Goal: Navigation & Orientation: Find specific page/section

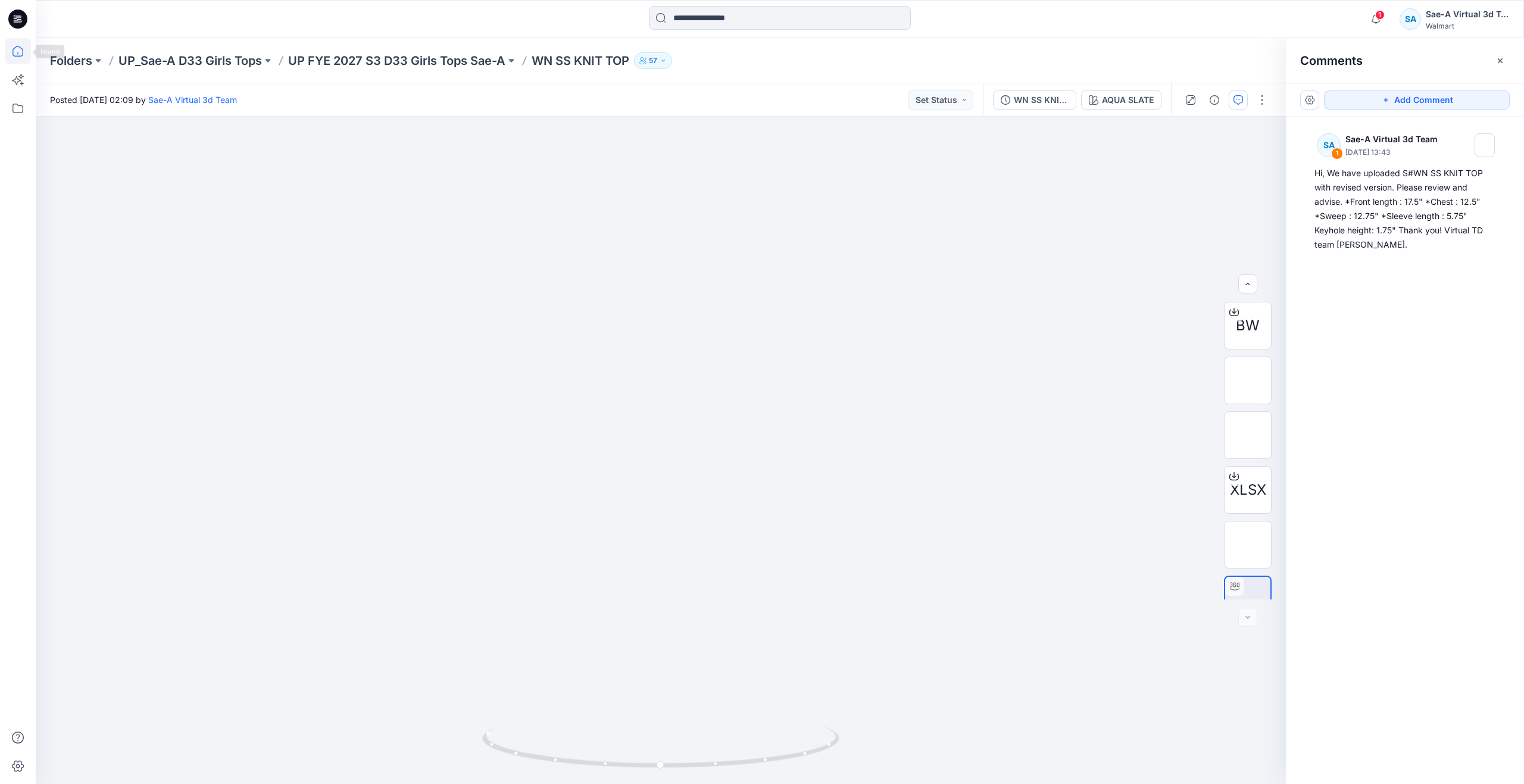
click at [14, 52] on icon at bounding box center [18, 51] width 26 height 26
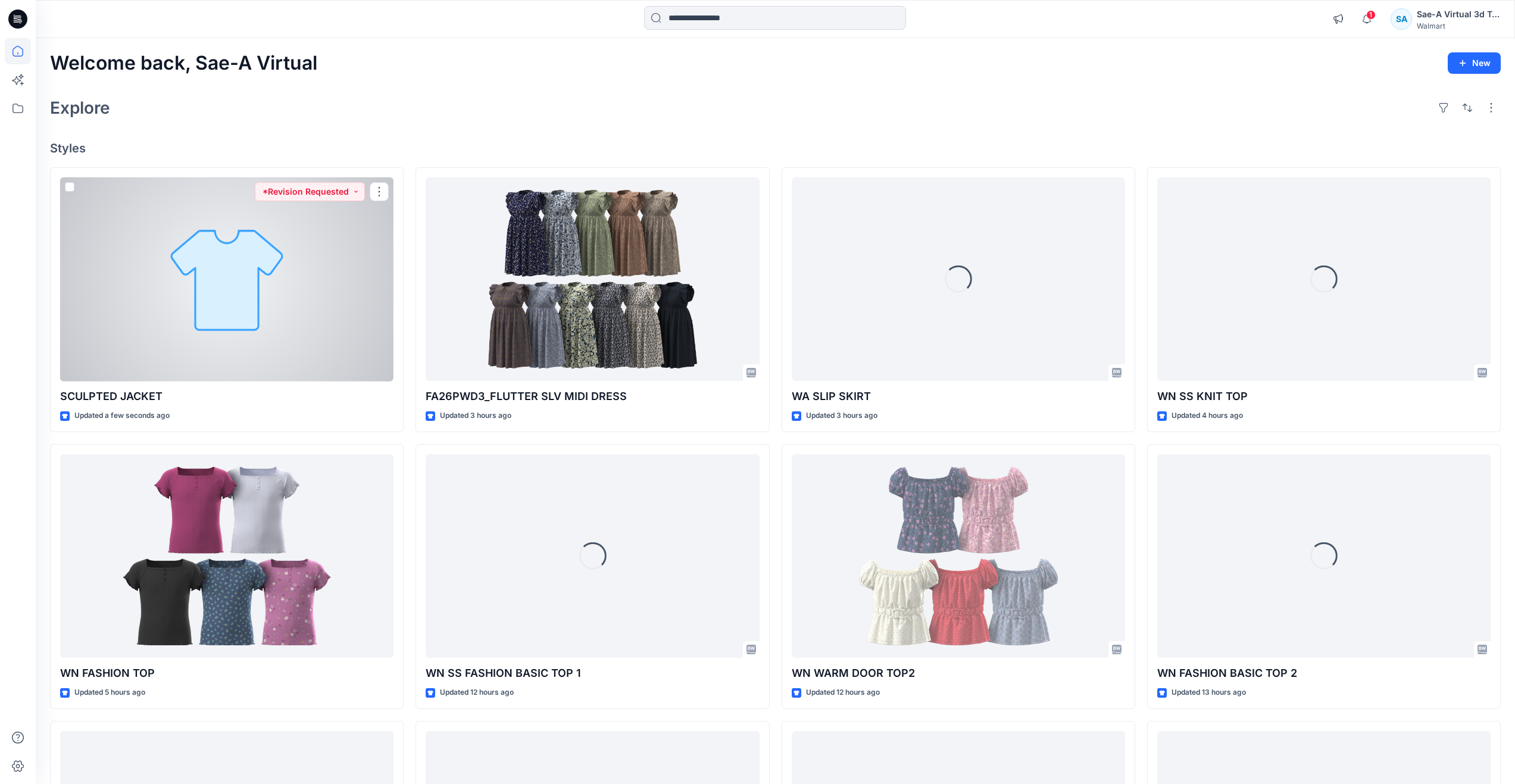
click at [198, 294] on div at bounding box center [227, 280] width 334 height 204
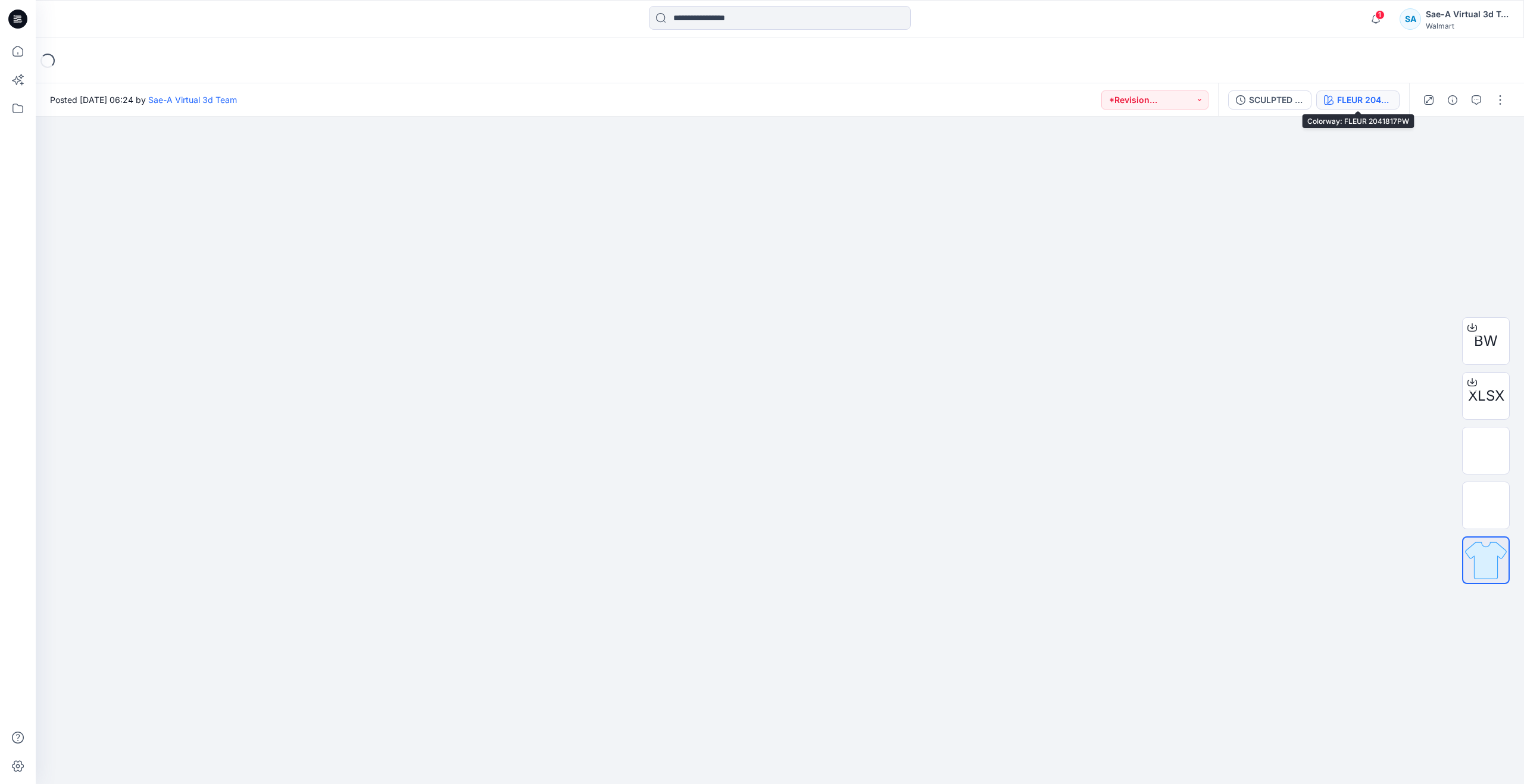
click at [1330, 101] on icon "button" at bounding box center [1328, 99] width 9 height 9
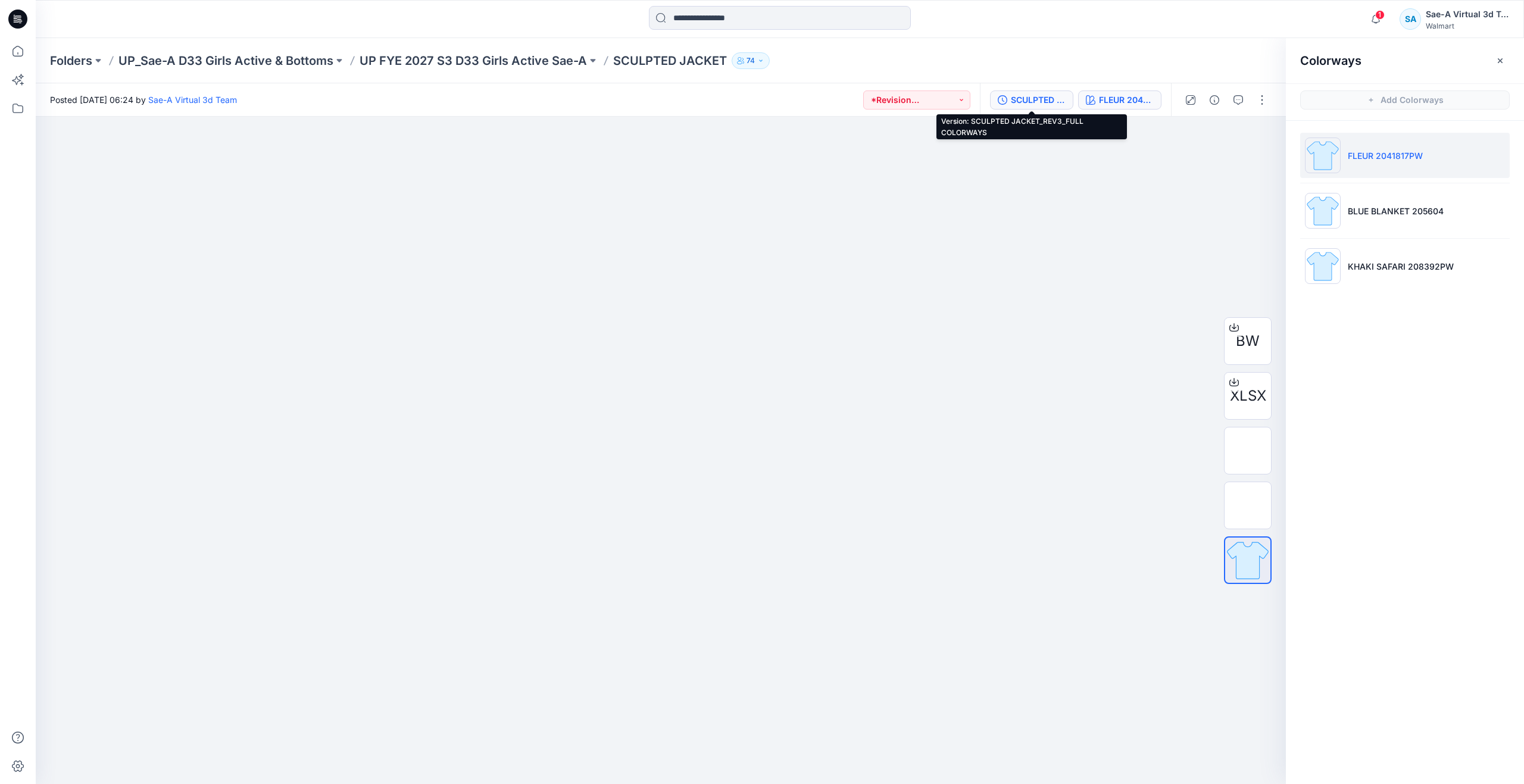
click at [1044, 96] on div "SCULPTED JACKET_REV3_FULL COLORWAYS" at bounding box center [1038, 100] width 55 height 13
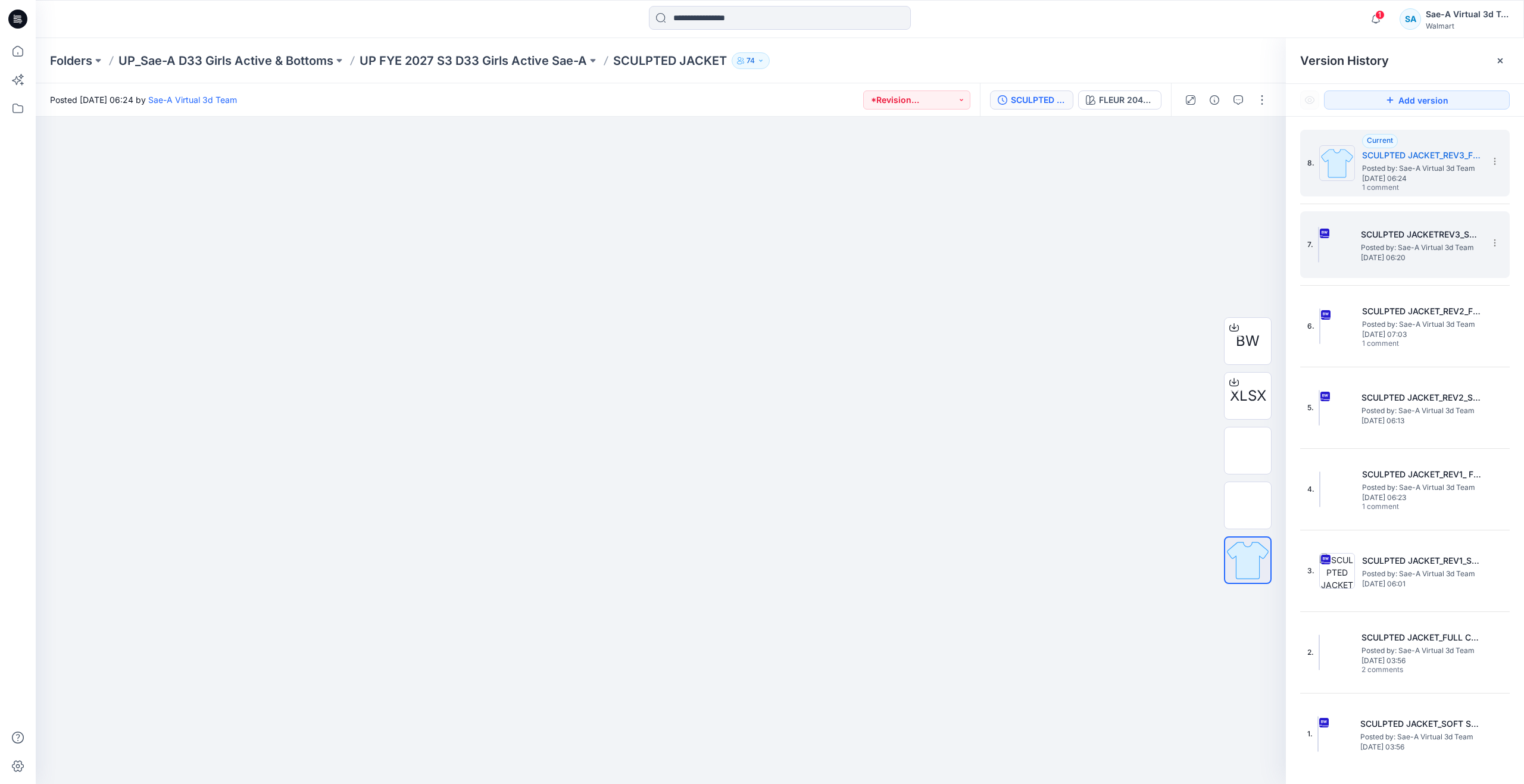
click at [1415, 238] on h5 "SCULPTED JACKETREV3_SOFT SILVER" at bounding box center [1420, 234] width 119 height 14
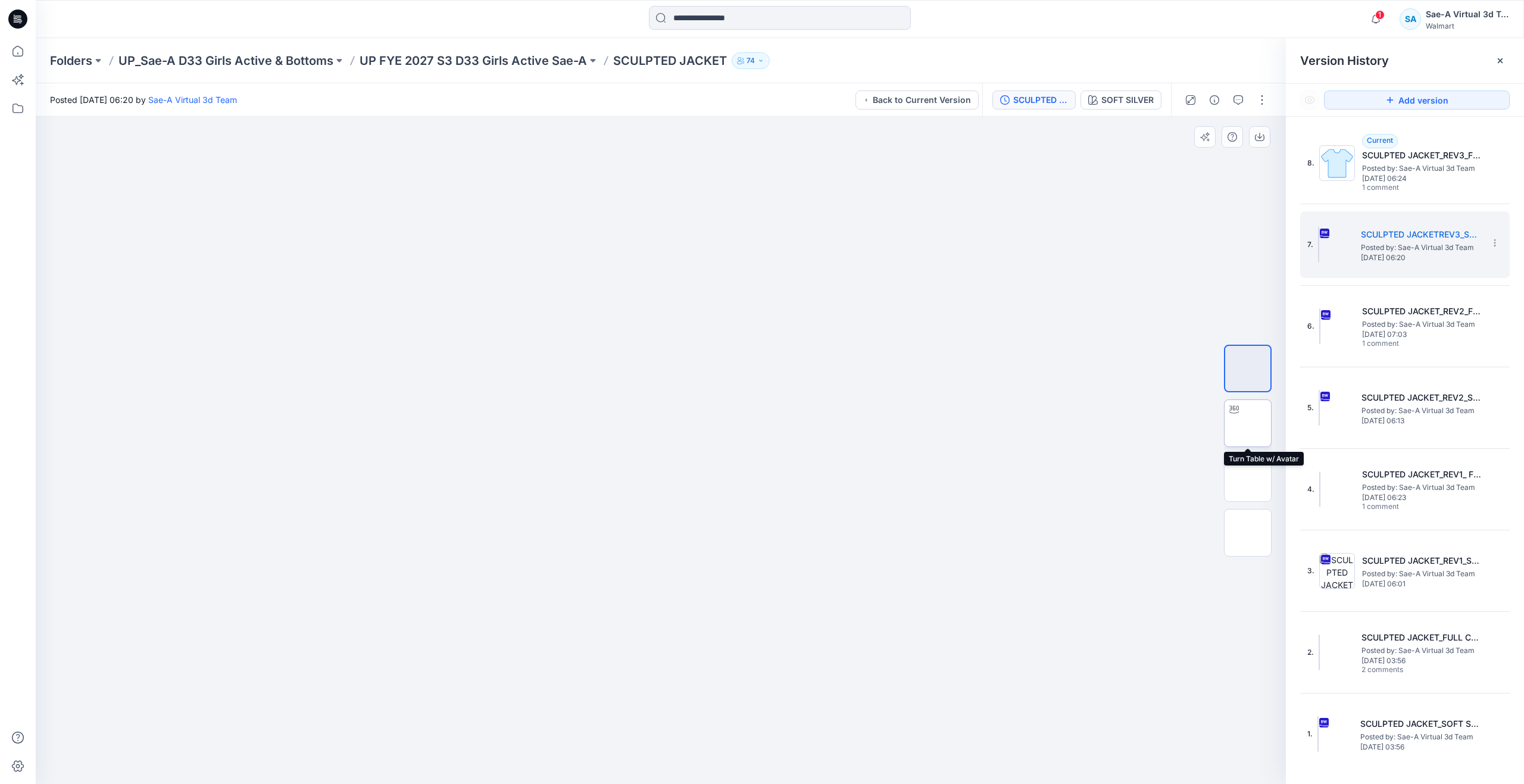
click at [1248, 424] on img at bounding box center [1248, 424] width 0 height 0
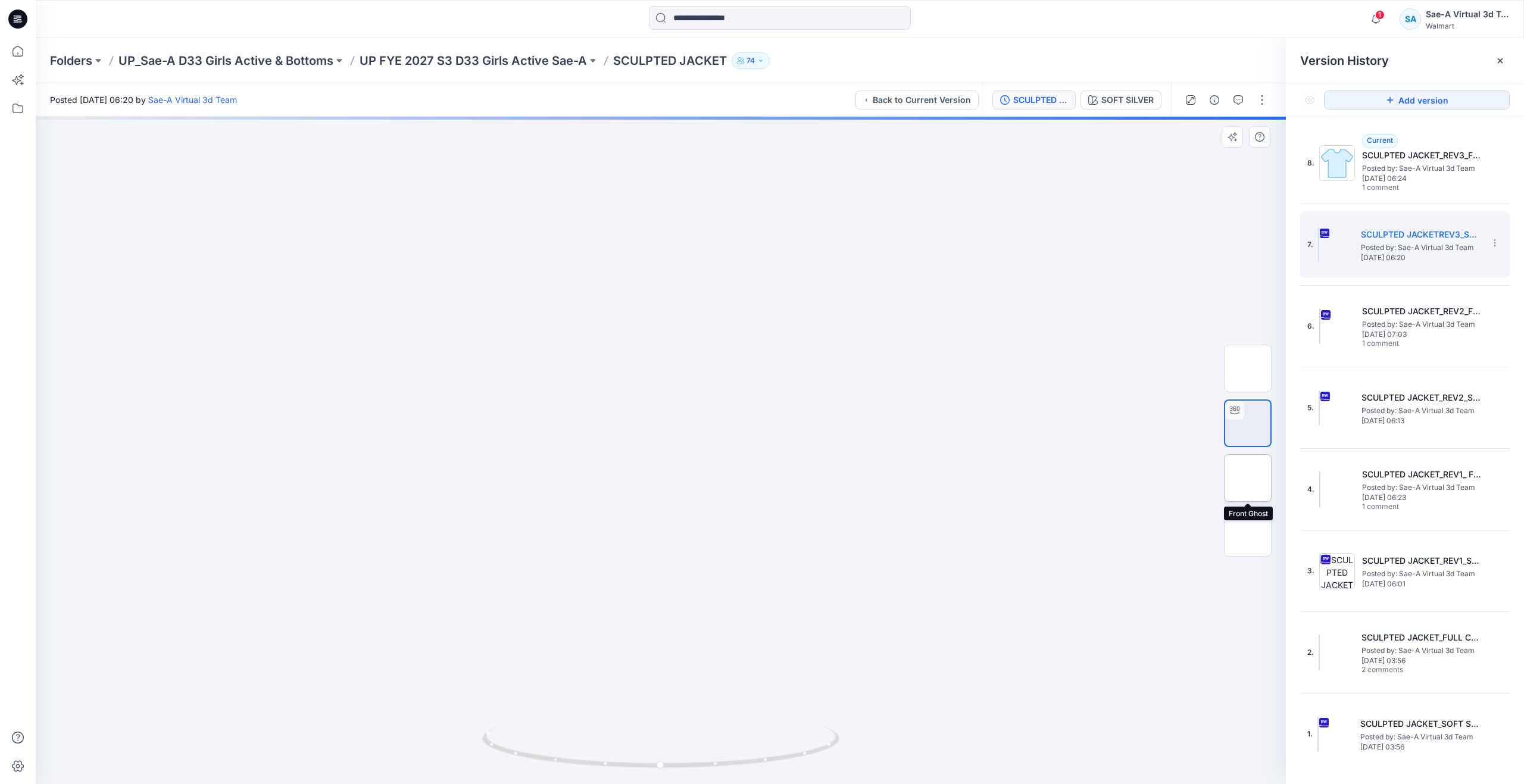
click at [1248, 478] on img at bounding box center [1248, 478] width 0 height 0
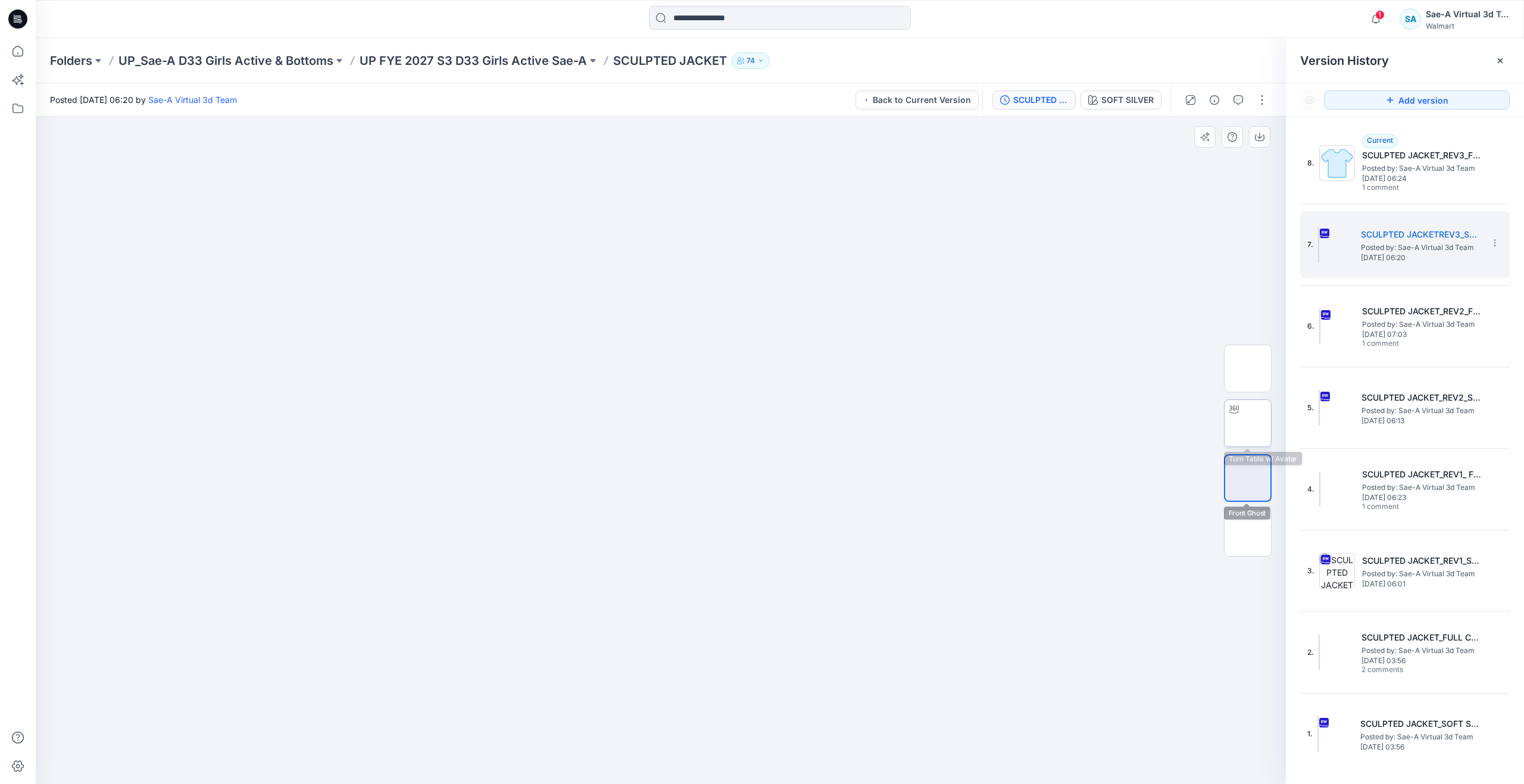
click at [1248, 424] on img at bounding box center [1248, 424] width 0 height 0
drag, startPoint x: 665, startPoint y: 767, endPoint x: 861, endPoint y: 743, distance: 197.5
click at [861, 743] on div at bounding box center [661, 450] width 1250 height 668
drag, startPoint x: 463, startPoint y: 729, endPoint x: 349, endPoint y: 692, distance: 119.9
click at [349, 692] on div at bounding box center [661, 450] width 1250 height 668
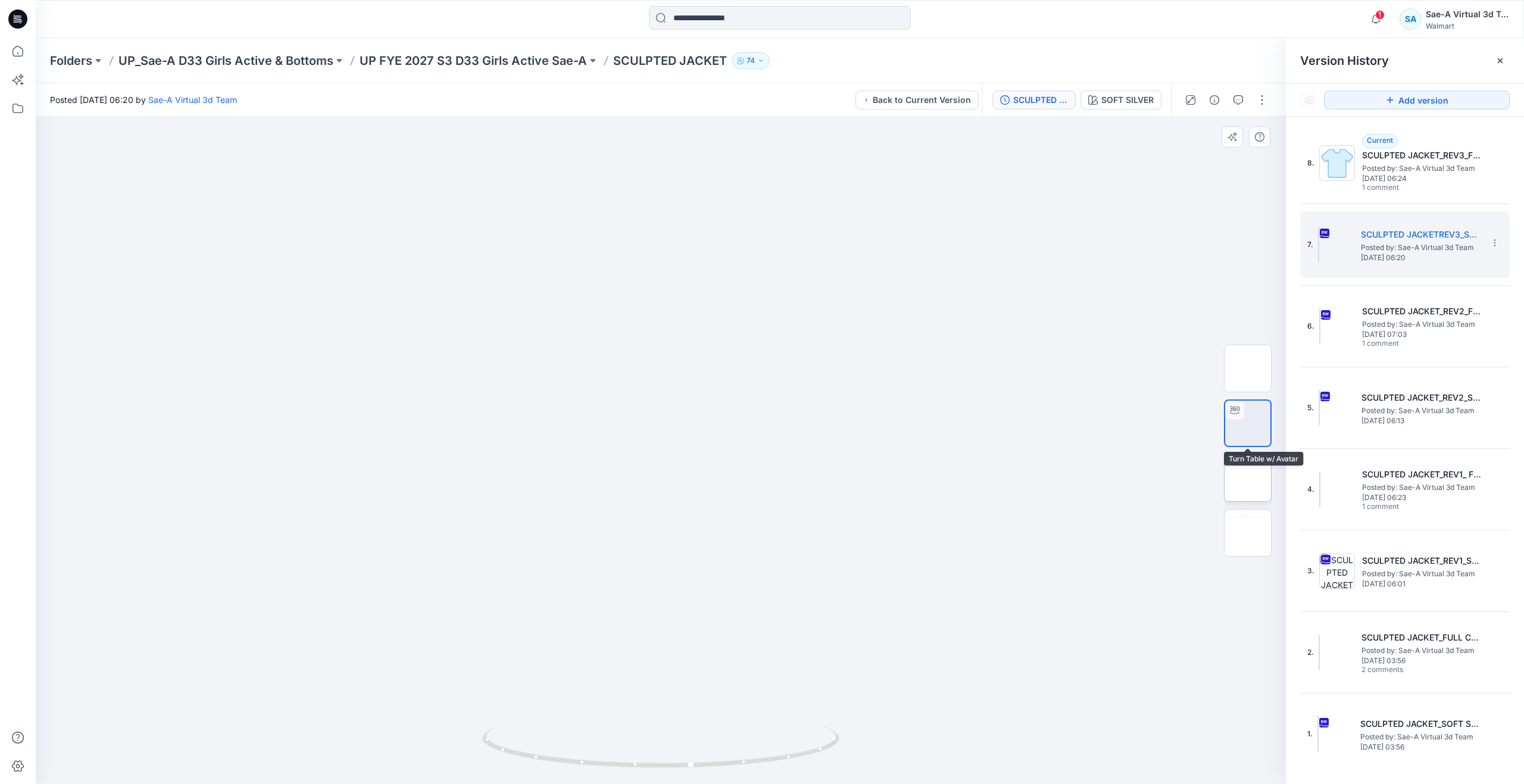
click at [1248, 478] on img at bounding box center [1248, 478] width 0 height 0
click at [24, 47] on icon at bounding box center [18, 51] width 26 height 26
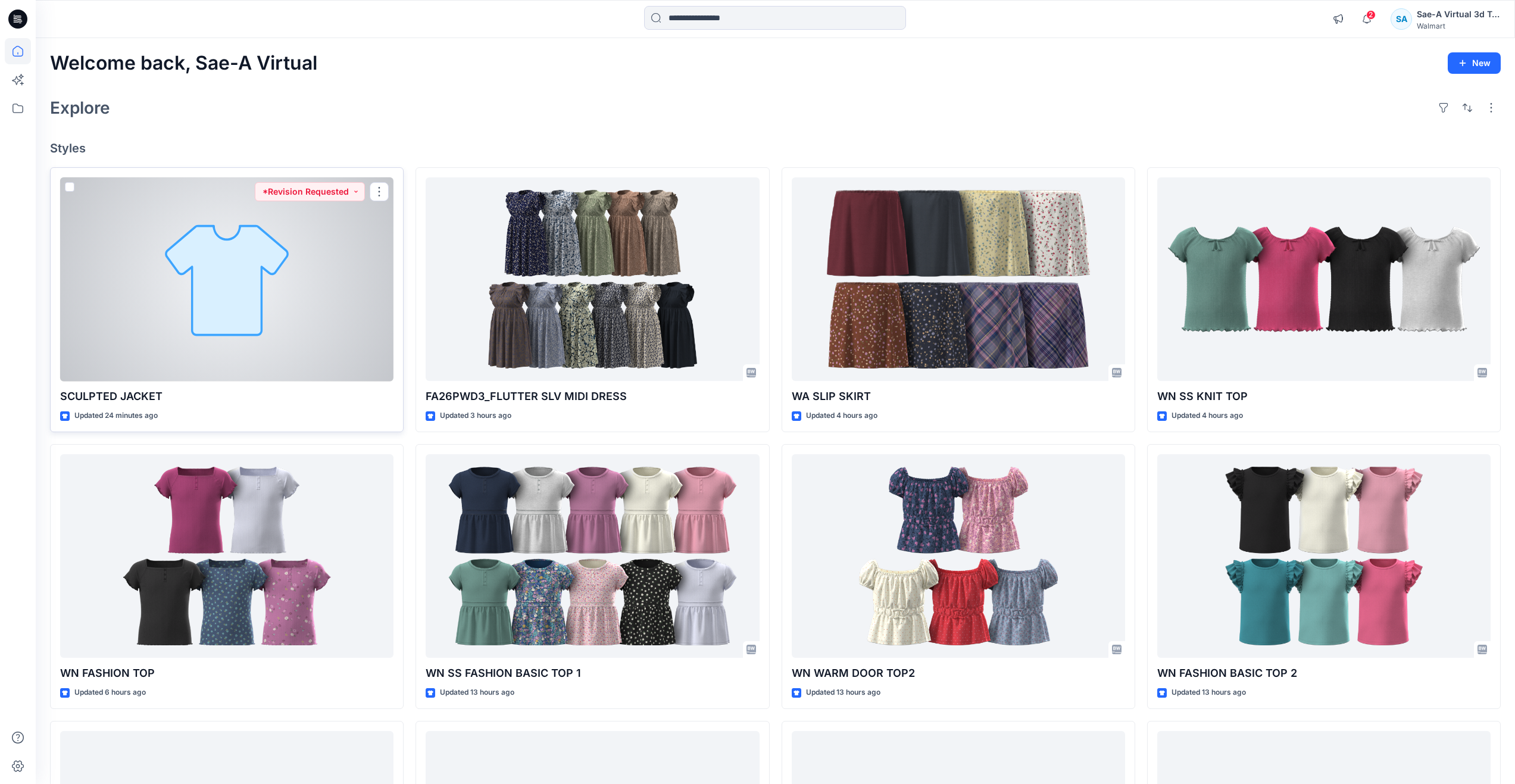
click at [226, 323] on div at bounding box center [227, 280] width 334 height 204
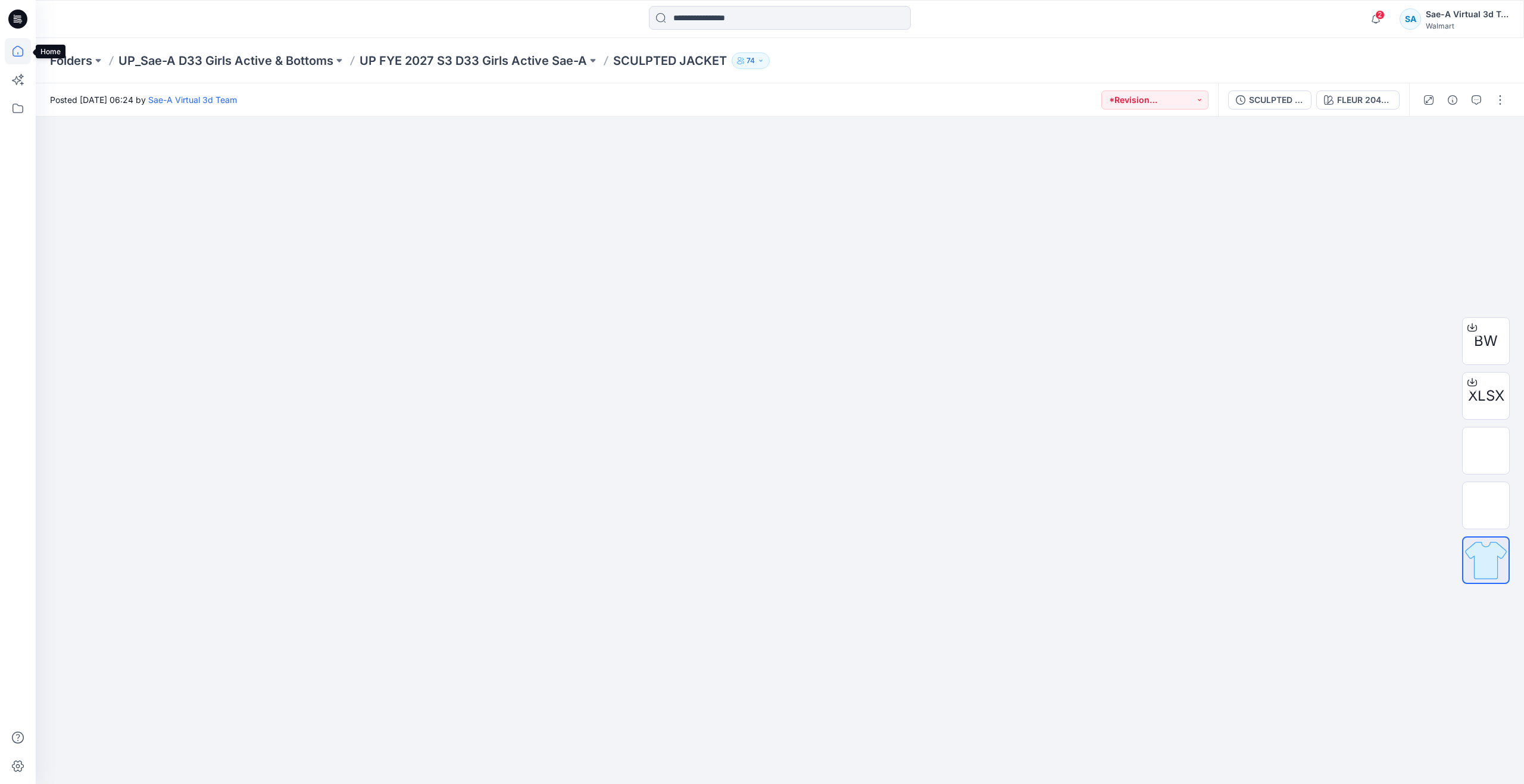
click at [24, 59] on icon at bounding box center [18, 51] width 26 height 26
